Goal: Task Accomplishment & Management: Use online tool/utility

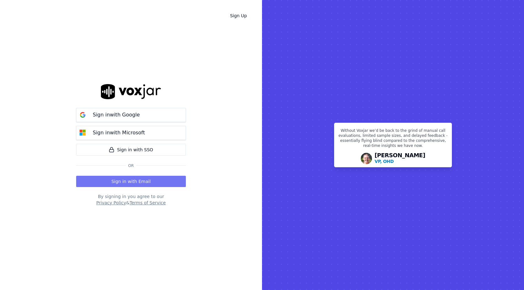
click at [131, 180] on button "Sign in with Email" at bounding box center [131, 180] width 110 height 11
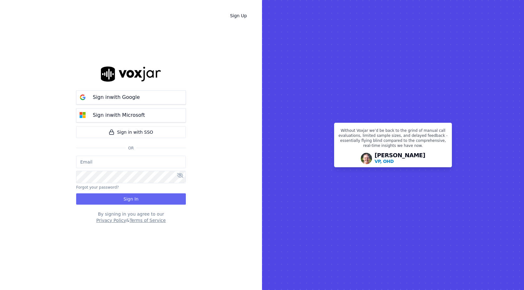
type input "bpaul@clearharbor.com"
click at [132, 200] on button "Sign In" at bounding box center [131, 198] width 110 height 11
